Goal: Check status: Check status

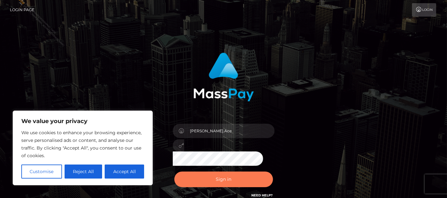
click at [216, 183] on button "Sign in" at bounding box center [224, 179] width 99 height 16
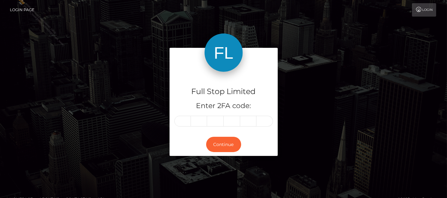
click at [187, 123] on input "text" at bounding box center [183, 121] width 17 height 11
click at [178, 120] on input "text" at bounding box center [183, 121] width 17 height 11
type input "2"
type input "5"
type input "3"
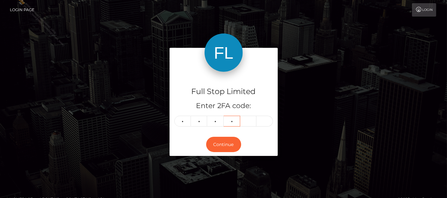
type input "6"
type input "7"
type input "5"
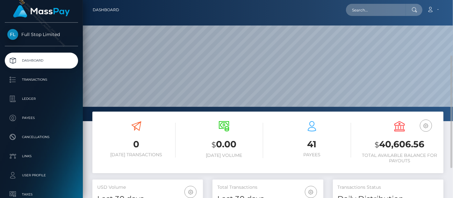
scroll to position [35, 0]
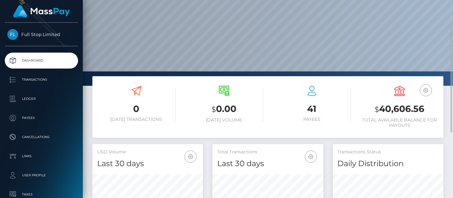
click at [394, 109] on h3 "$ 40,606.56" at bounding box center [399, 109] width 78 height 13
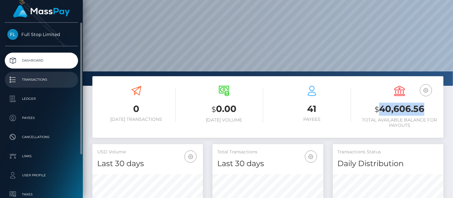
copy h3 "40,606.56"
